Goal: Information Seeking & Learning: Learn about a topic

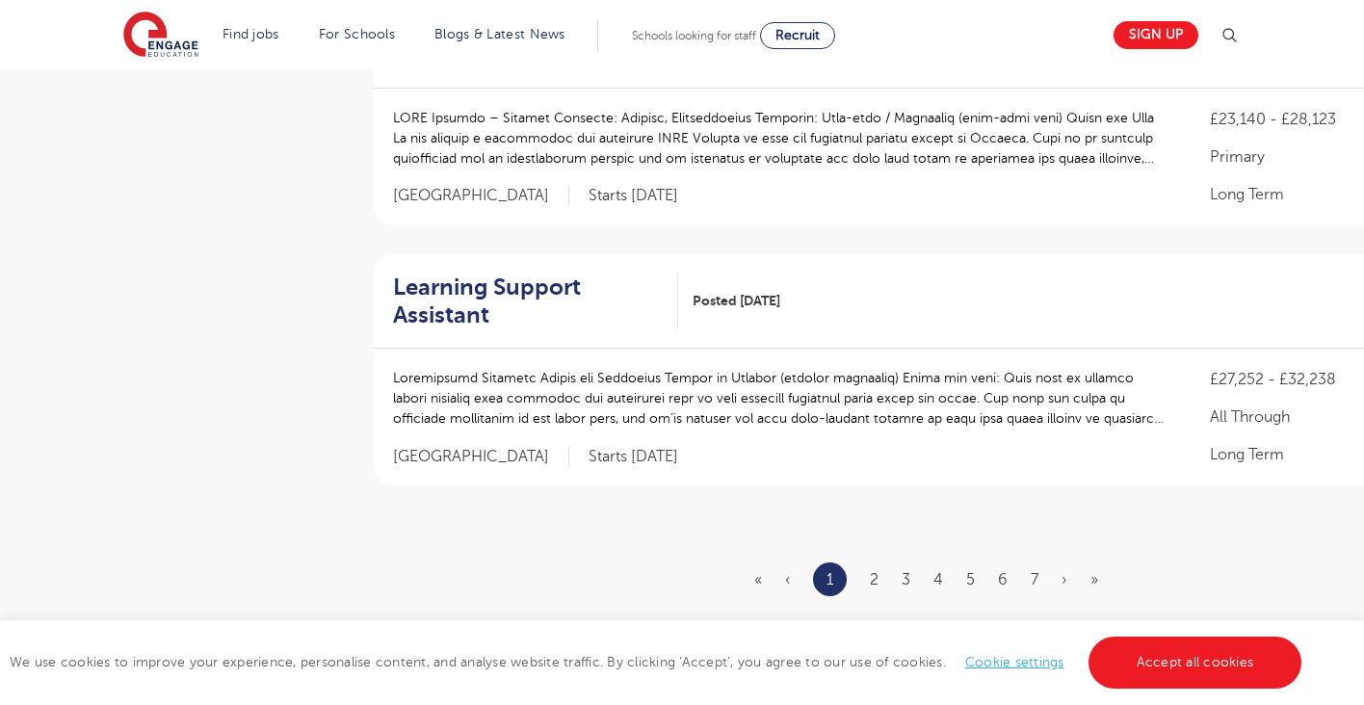
scroll to position [2170, 0]
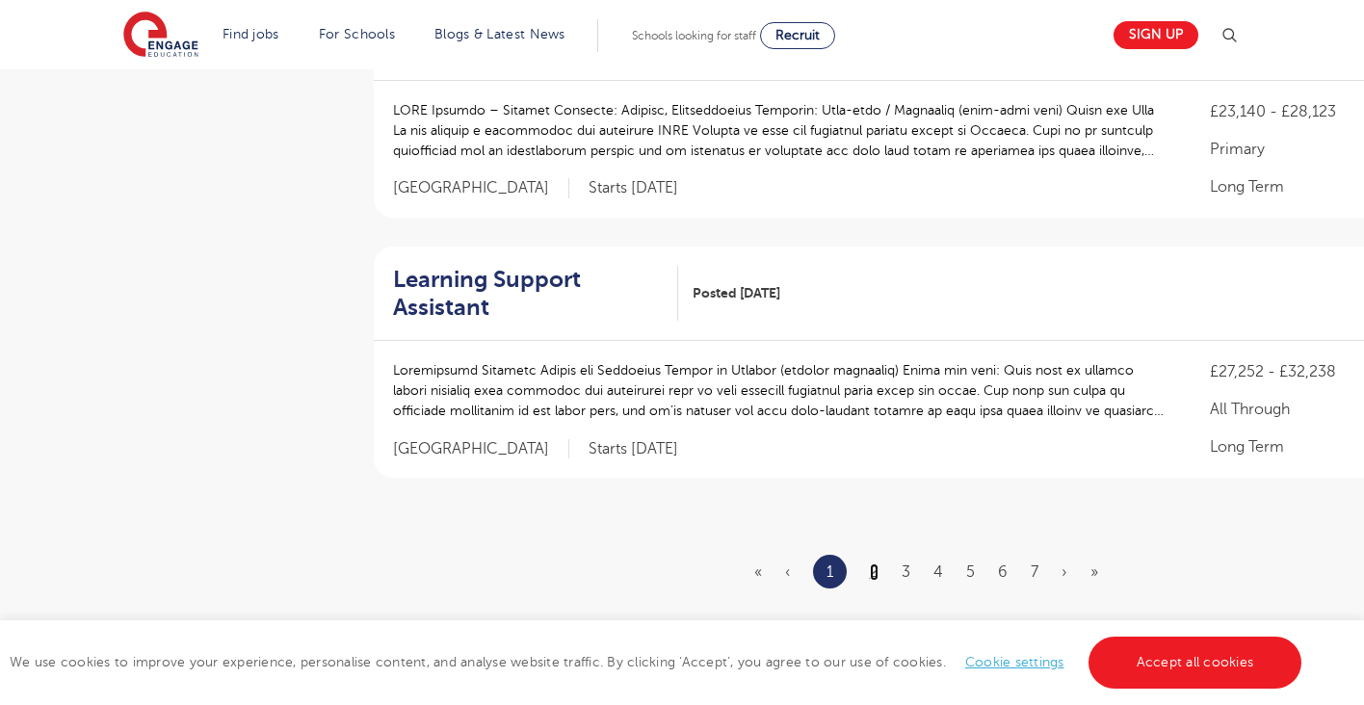
click at [875, 564] on link "2" at bounding box center [874, 572] width 9 height 17
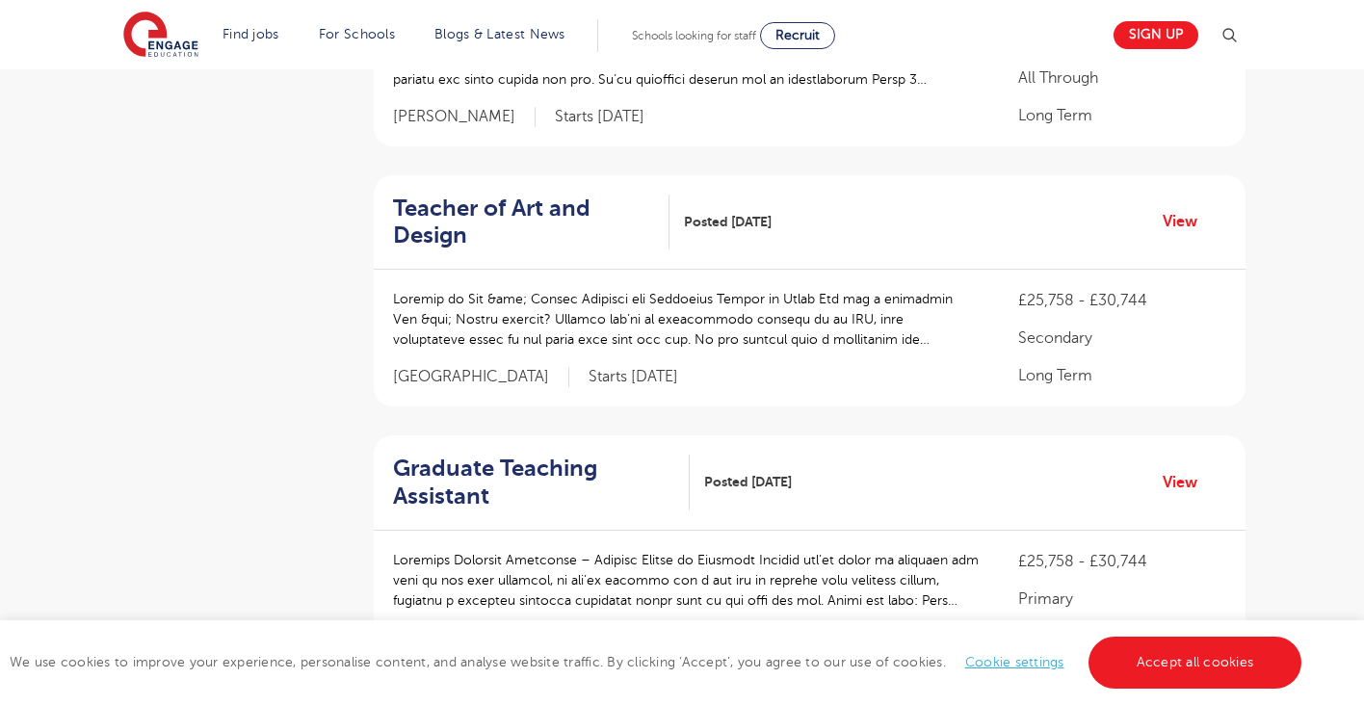
scroll to position [1316, 0]
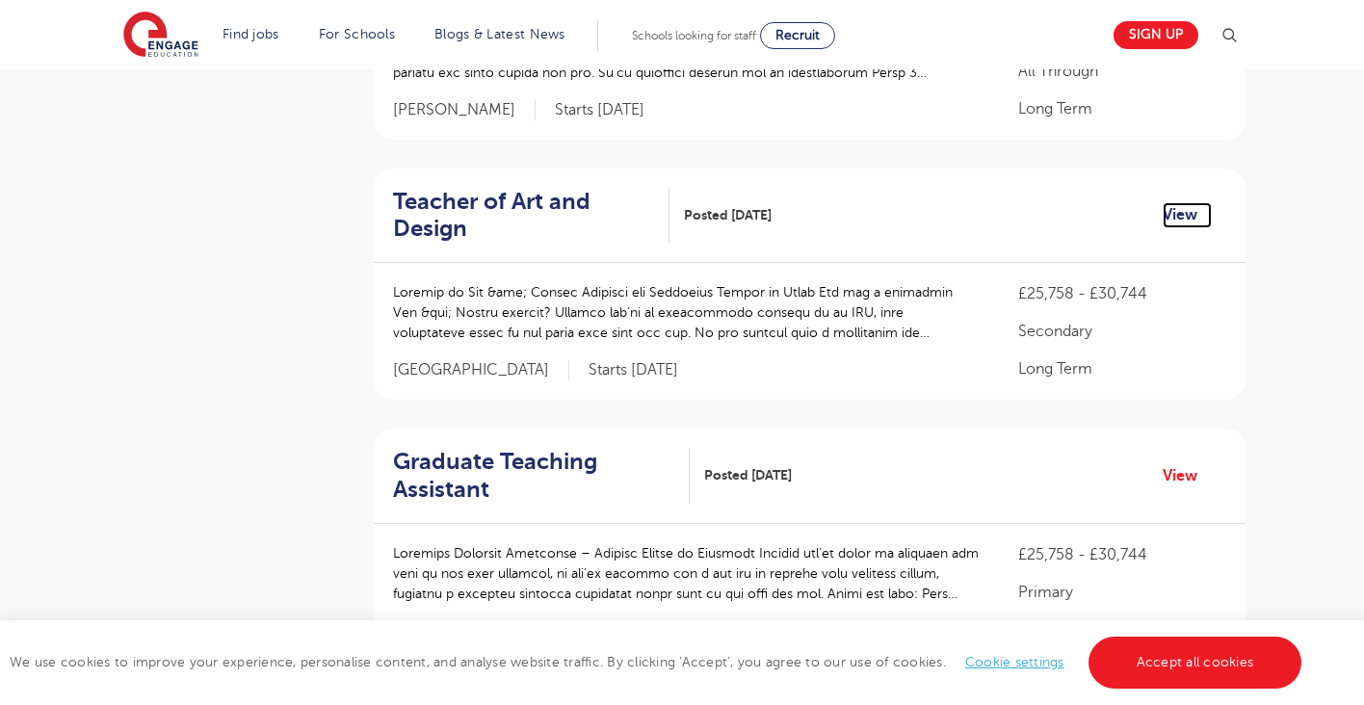
click at [1202, 210] on link "View" at bounding box center [1187, 214] width 49 height 25
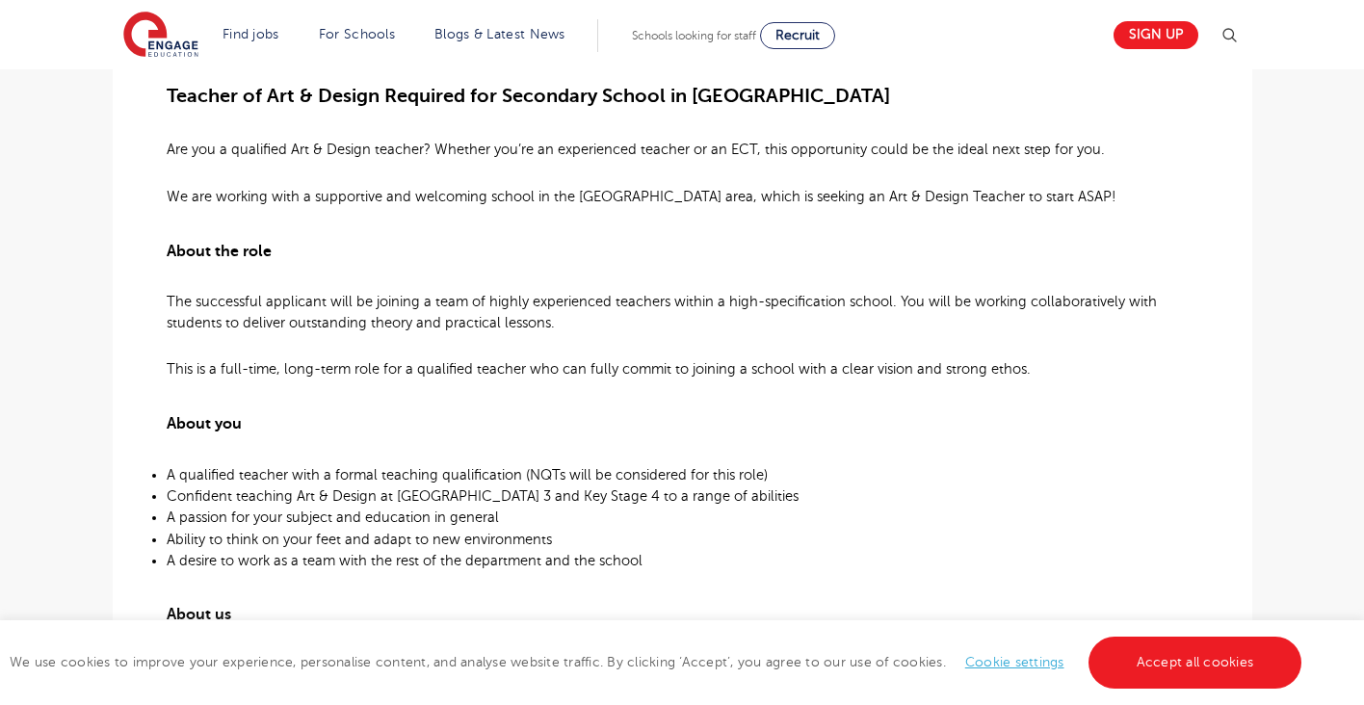
scroll to position [545, 0]
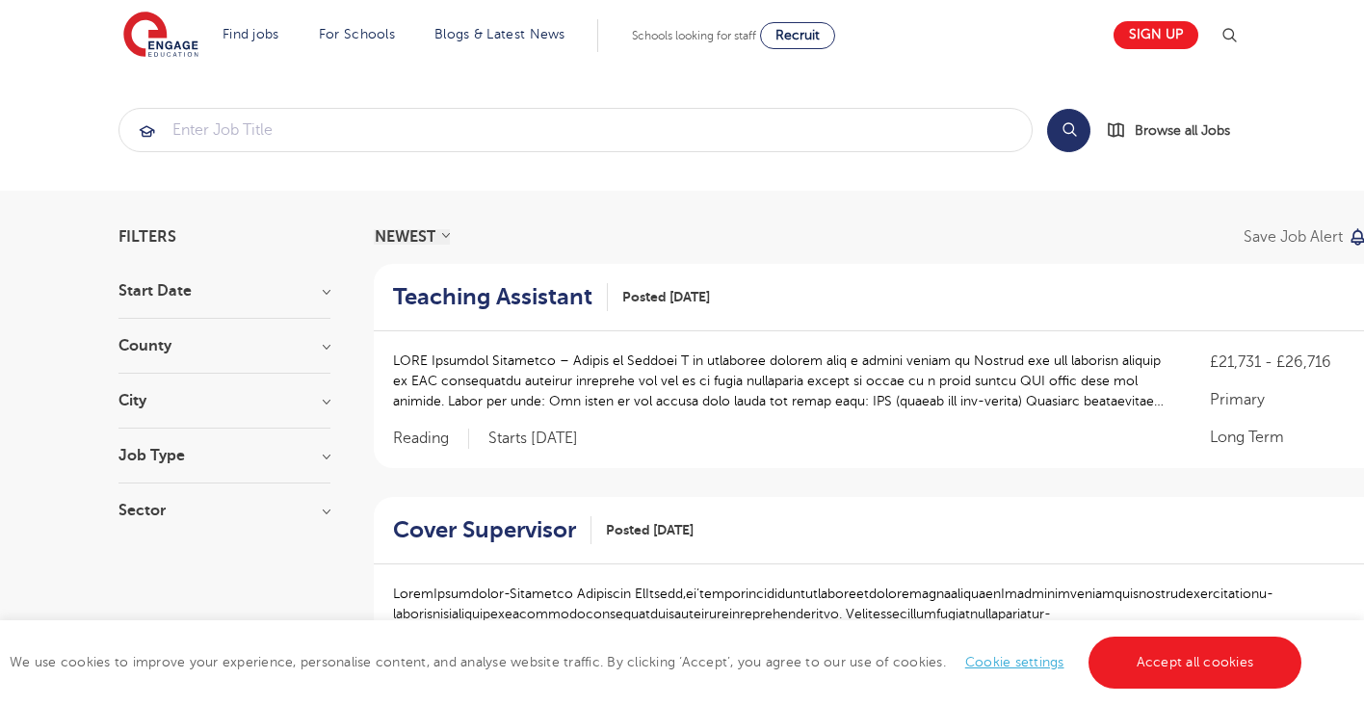
click at [300, 362] on div "County Leeds 23 West Sussex 17 Ealing 9 Kirklees 9 Calderdale 5 Show more" at bounding box center [225, 356] width 212 height 36
click at [326, 342] on h3 "County" at bounding box center [225, 345] width 212 height 15
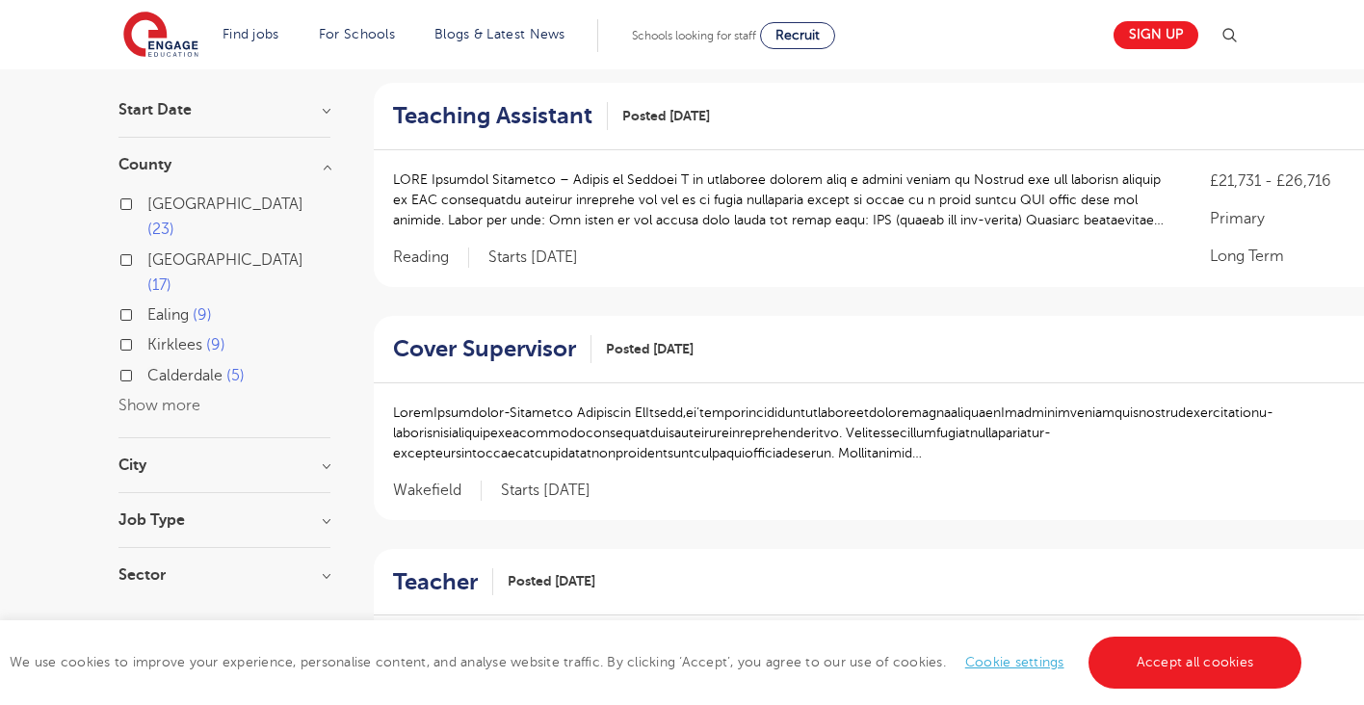
scroll to position [192, 0]
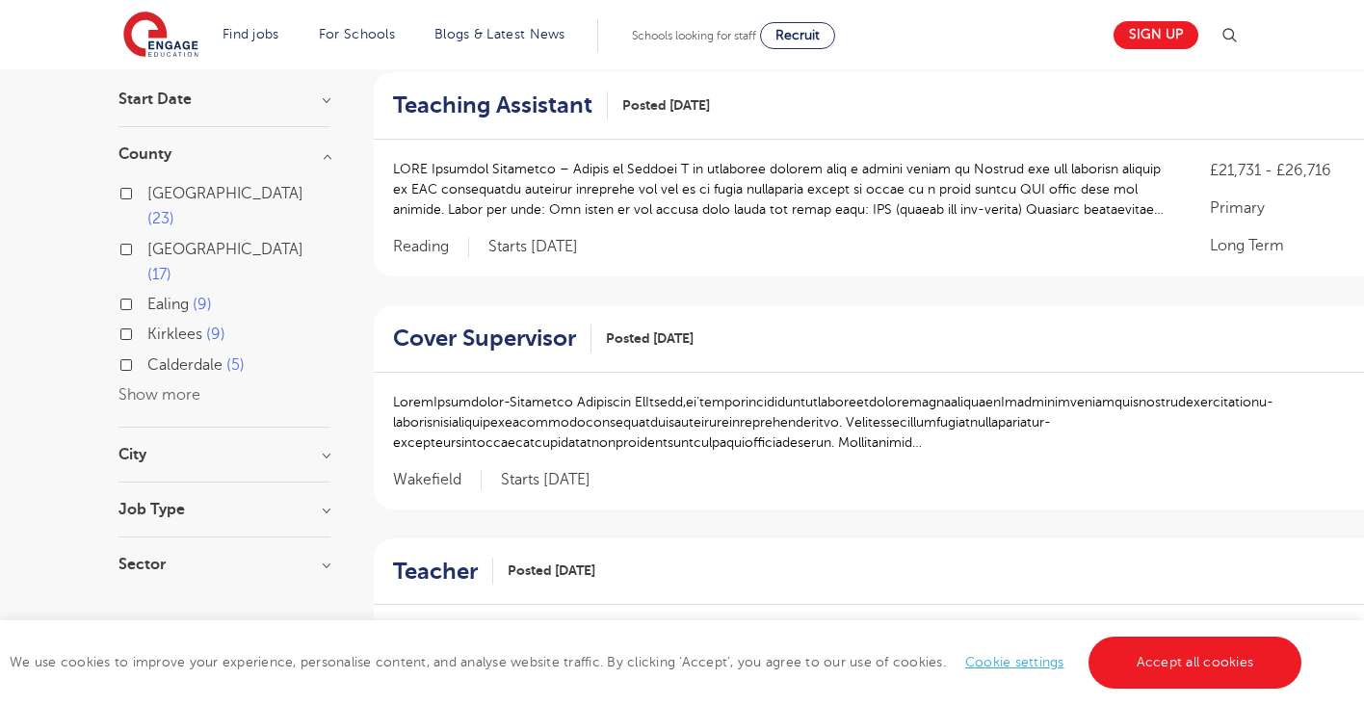
click at [315, 394] on section "Start Date September 50 November 41 October 34 January 3 Show more County Leeds…" at bounding box center [225, 342] width 212 height 500
click at [320, 447] on h3 "City" at bounding box center [225, 454] width 212 height 15
click at [321, 447] on h3 "City" at bounding box center [225, 454] width 212 height 15
